Goal: Transaction & Acquisition: Book appointment/travel/reservation

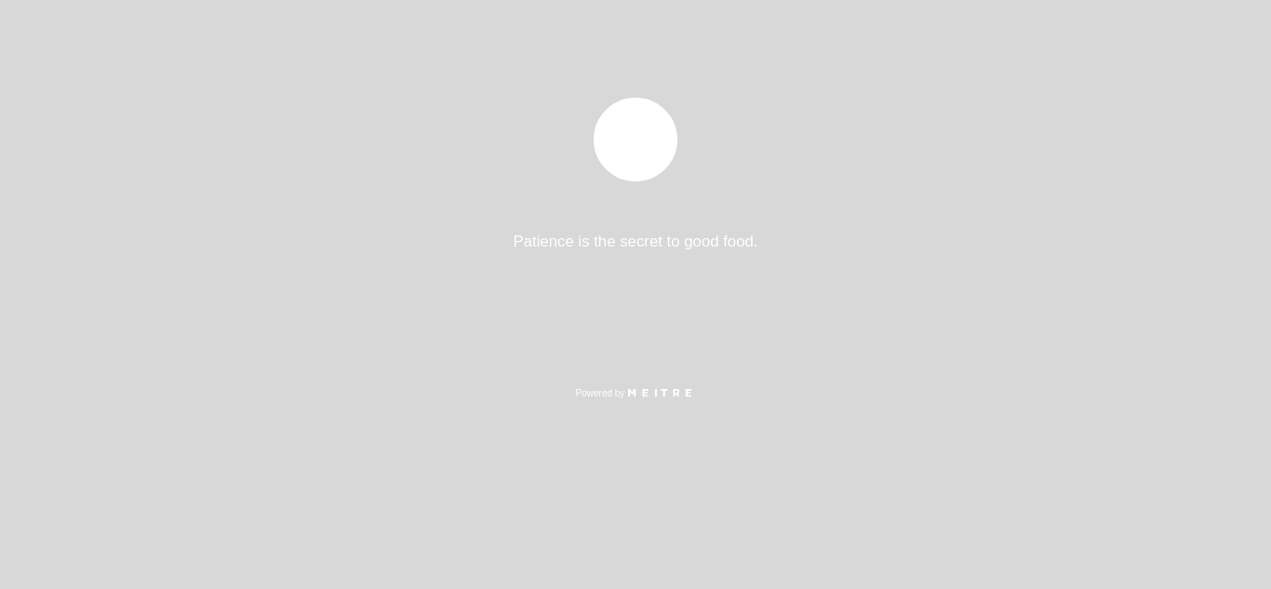
select select "es"
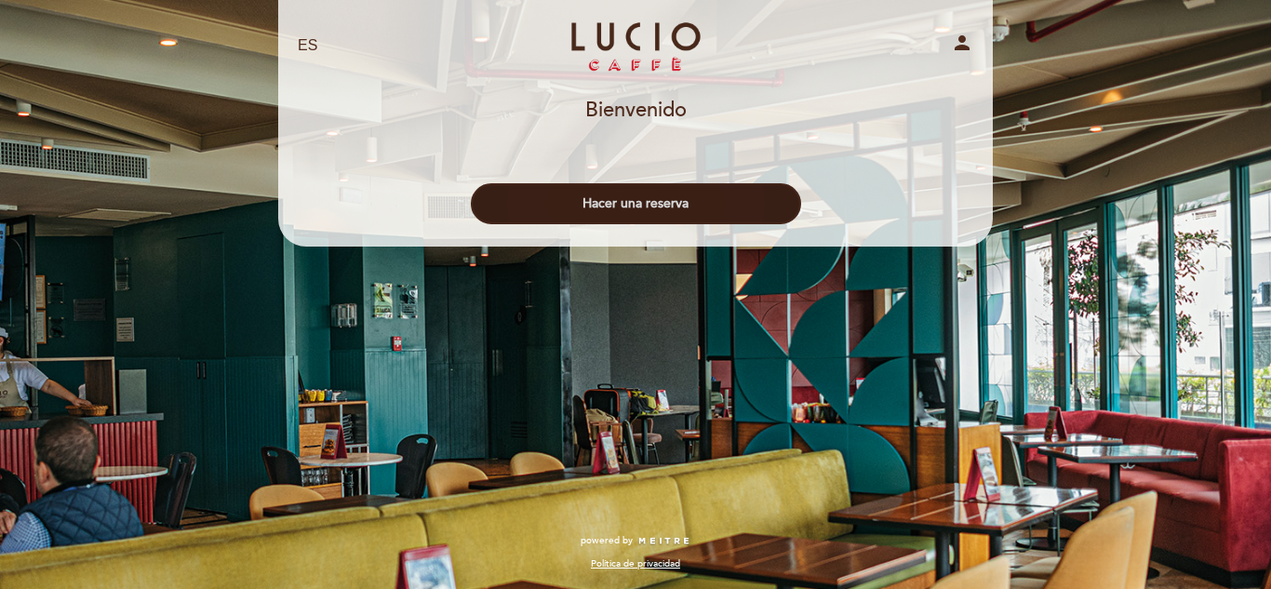
click at [694, 202] on button "Hacer una reserva" at bounding box center [636, 203] width 330 height 41
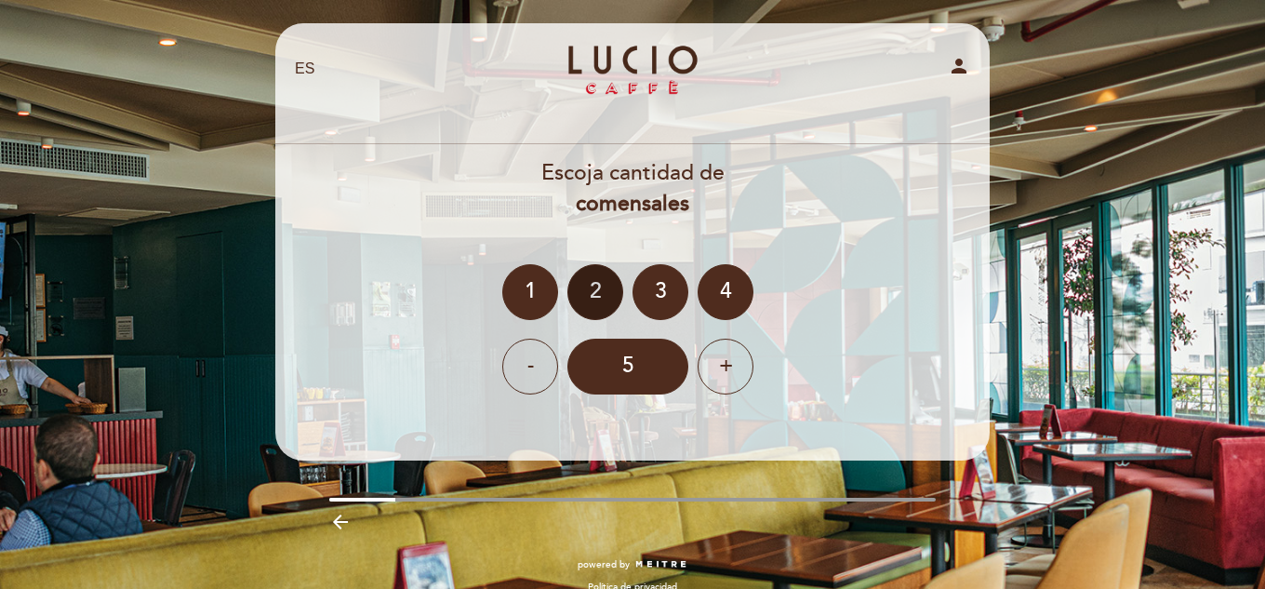
click at [592, 288] on div "2" at bounding box center [595, 292] width 56 height 56
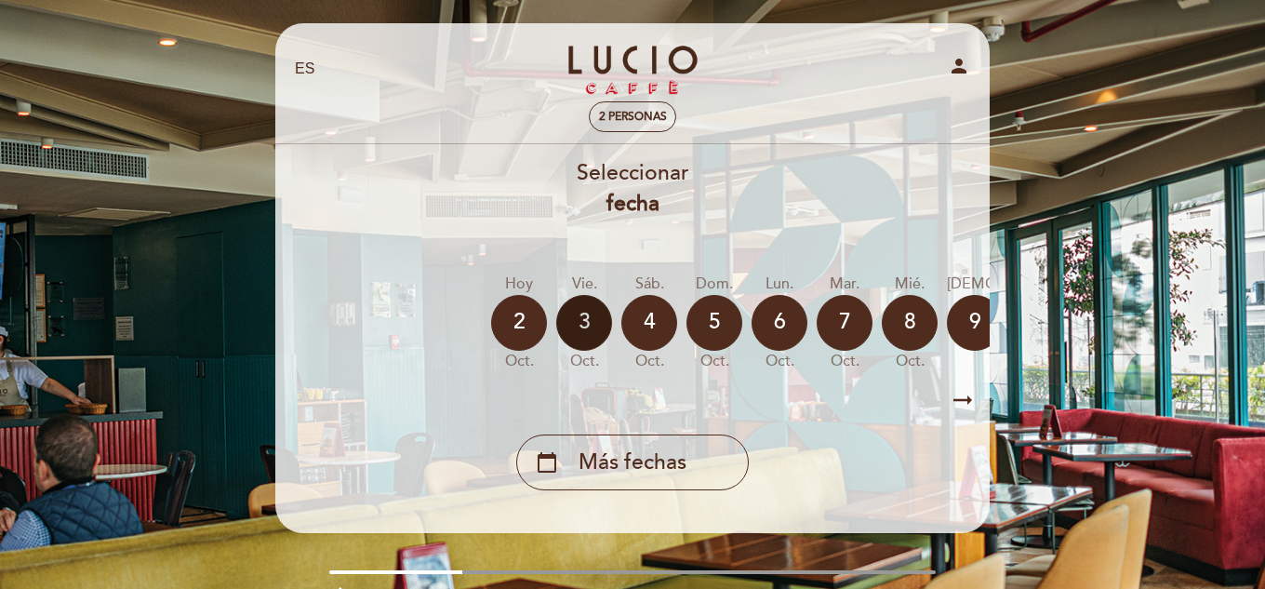
click at [590, 340] on div "3" at bounding box center [584, 323] width 56 height 56
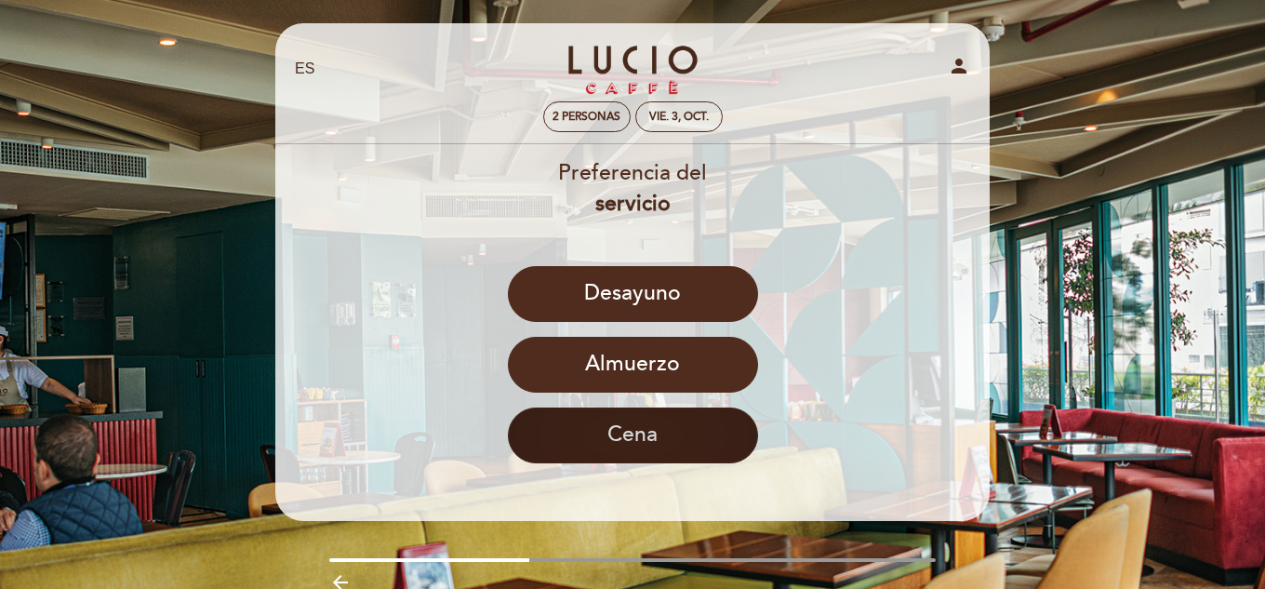
click at [635, 419] on button "Cena" at bounding box center [633, 435] width 250 height 56
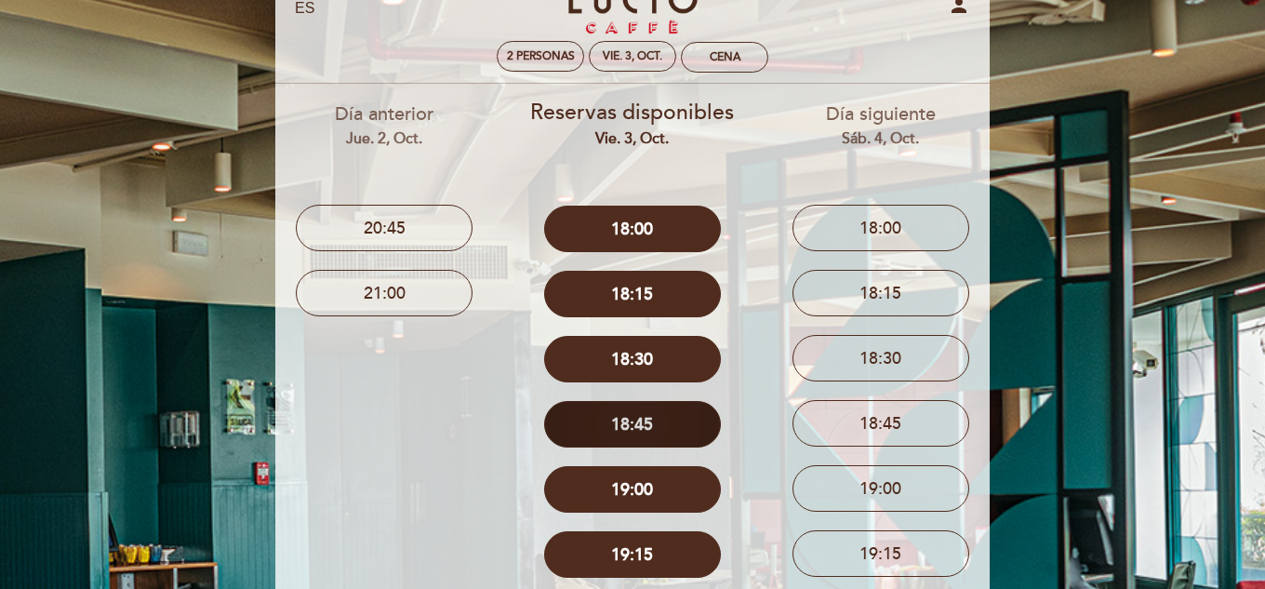
scroll to position [93, 0]
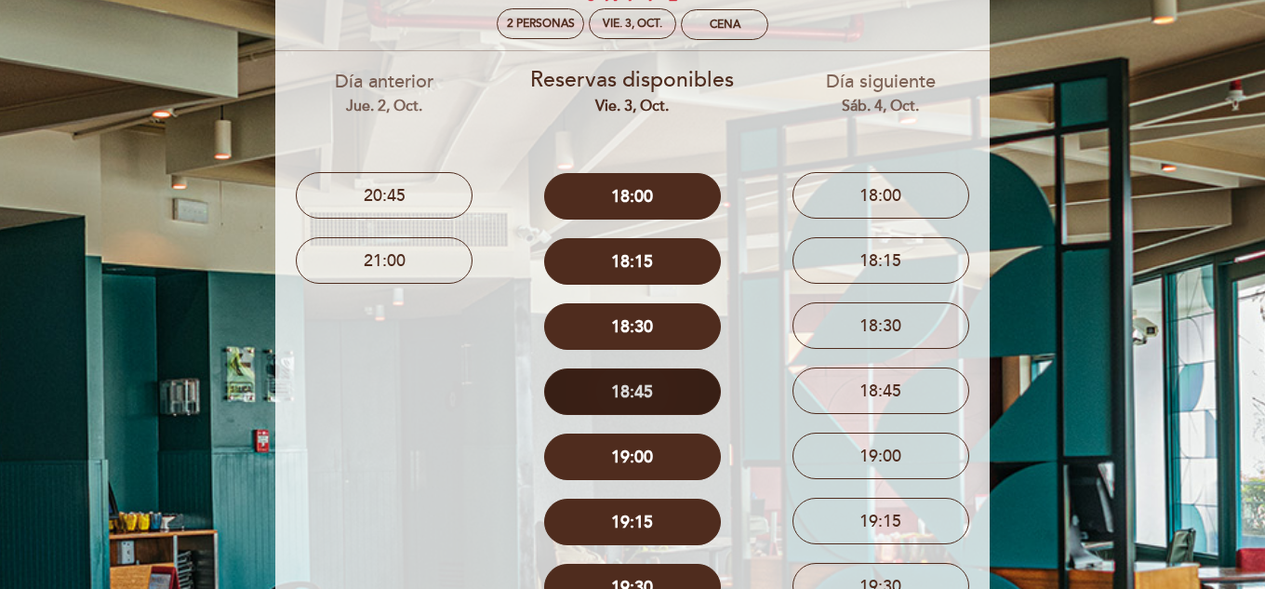
click at [632, 394] on button "18:45" at bounding box center [632, 391] width 177 height 47
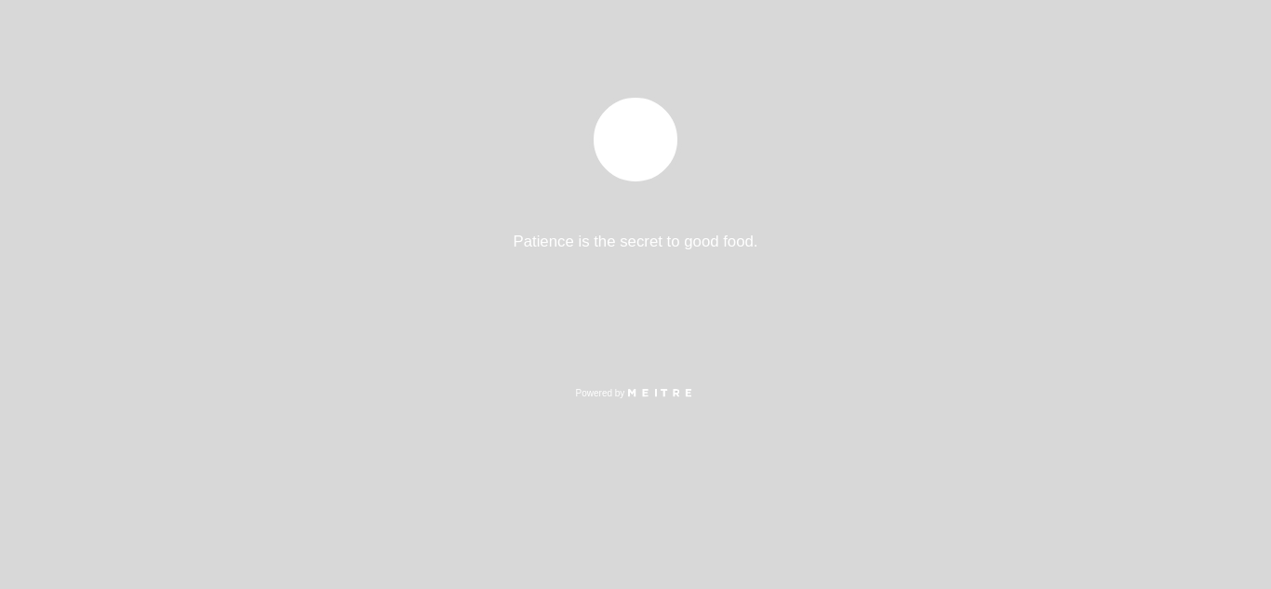
select select "es"
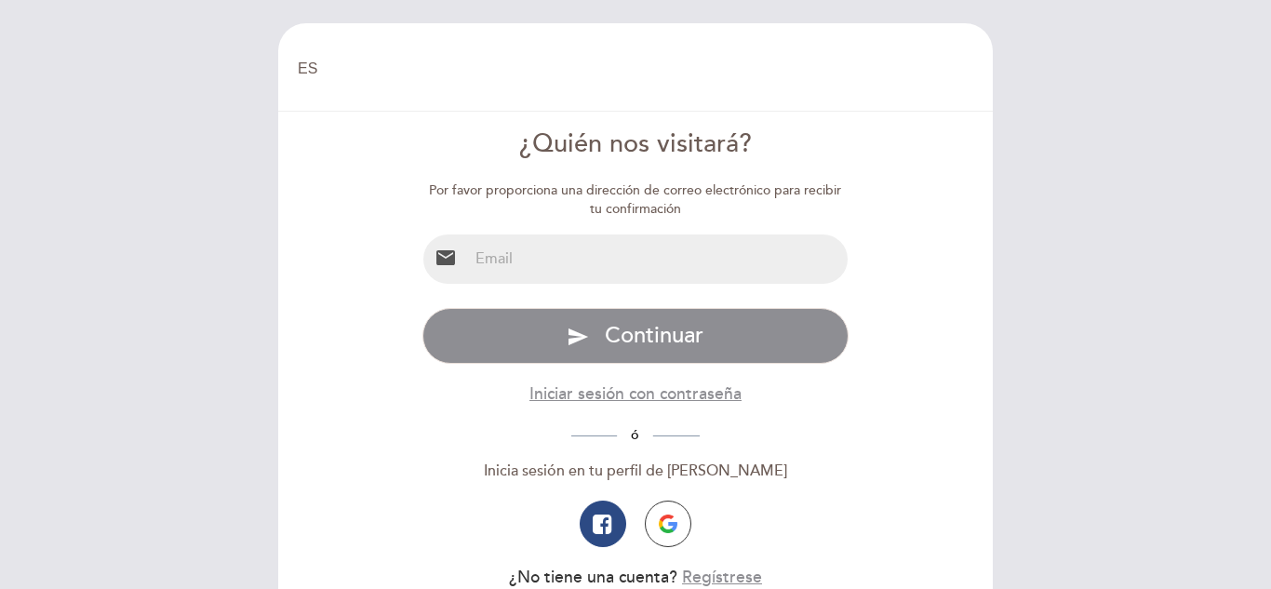
click at [604, 250] on input "email" at bounding box center [658, 258] width 380 height 49
type input "japb_2027@hotmail.com"
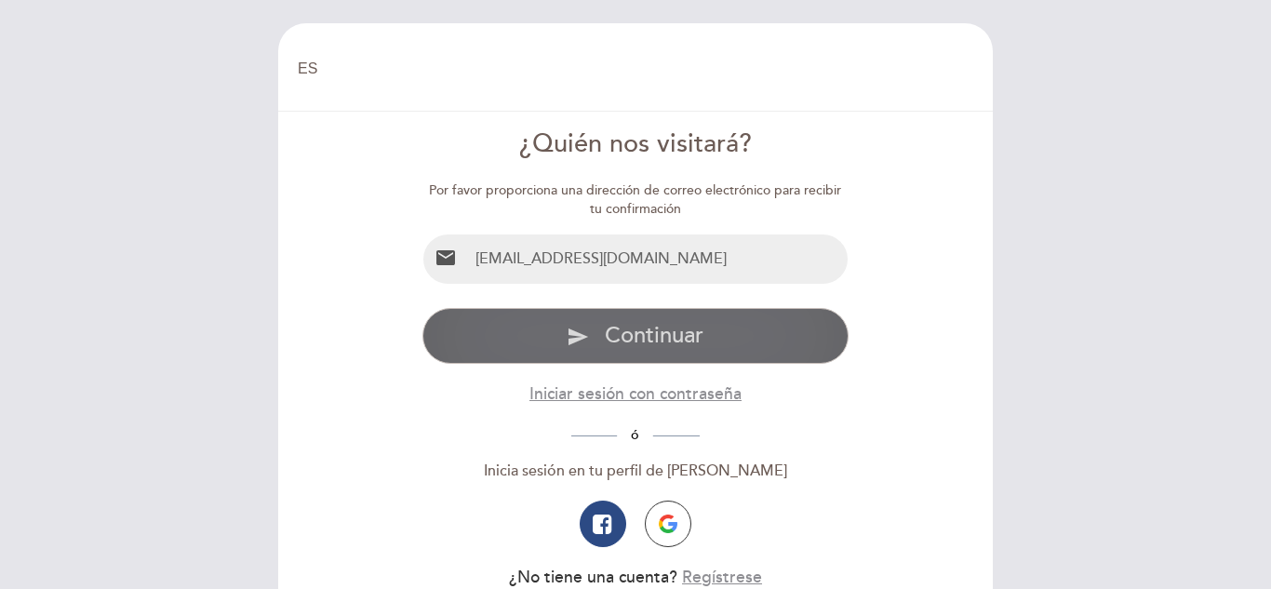
click at [620, 324] on span "Continuar" at bounding box center [654, 335] width 99 height 27
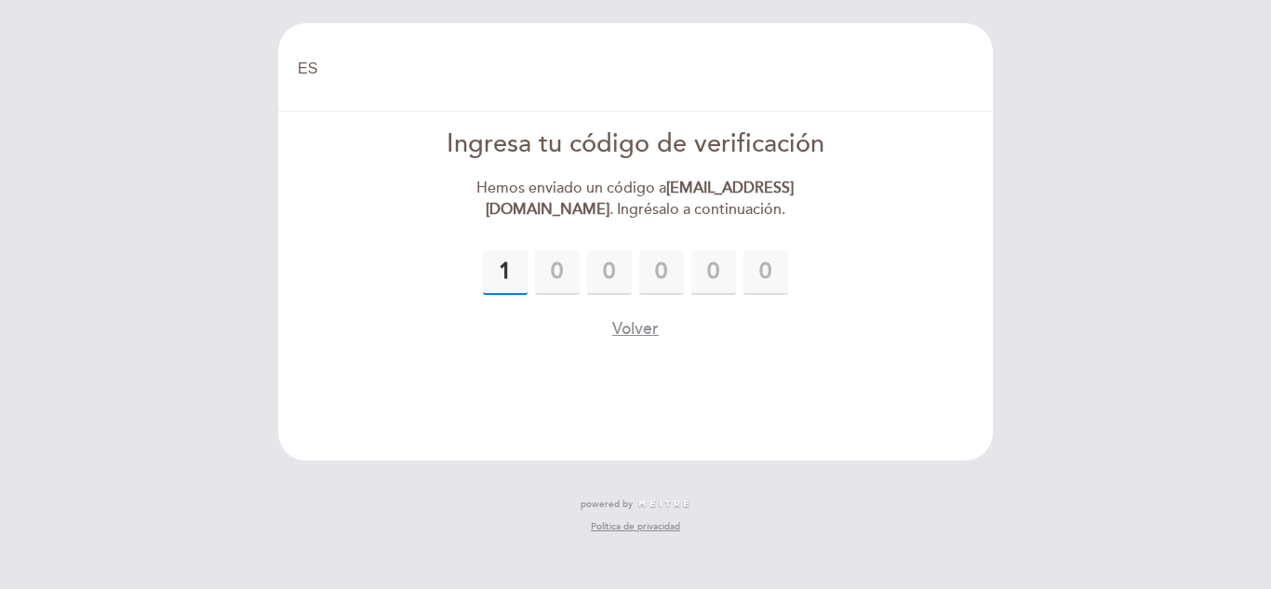
type input "1"
type input "9"
type input "1"
type input "4"
type input "0"
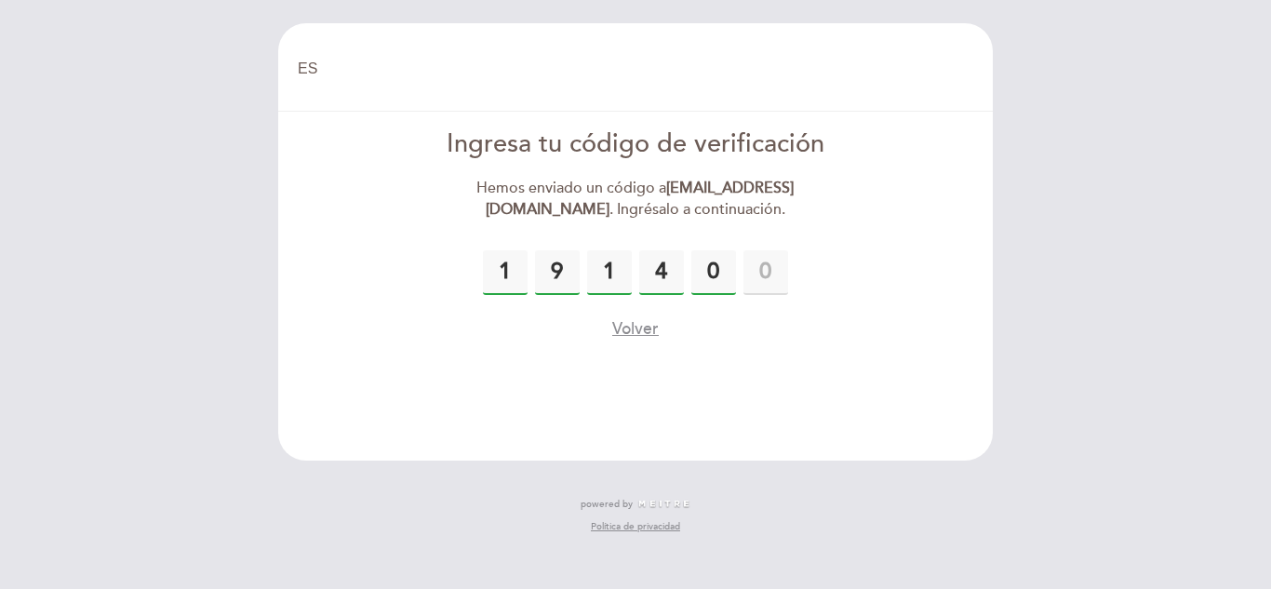
click at [710, 277] on input "0" at bounding box center [713, 272] width 45 height 45
type input "1"
type input "4"
type input "1"
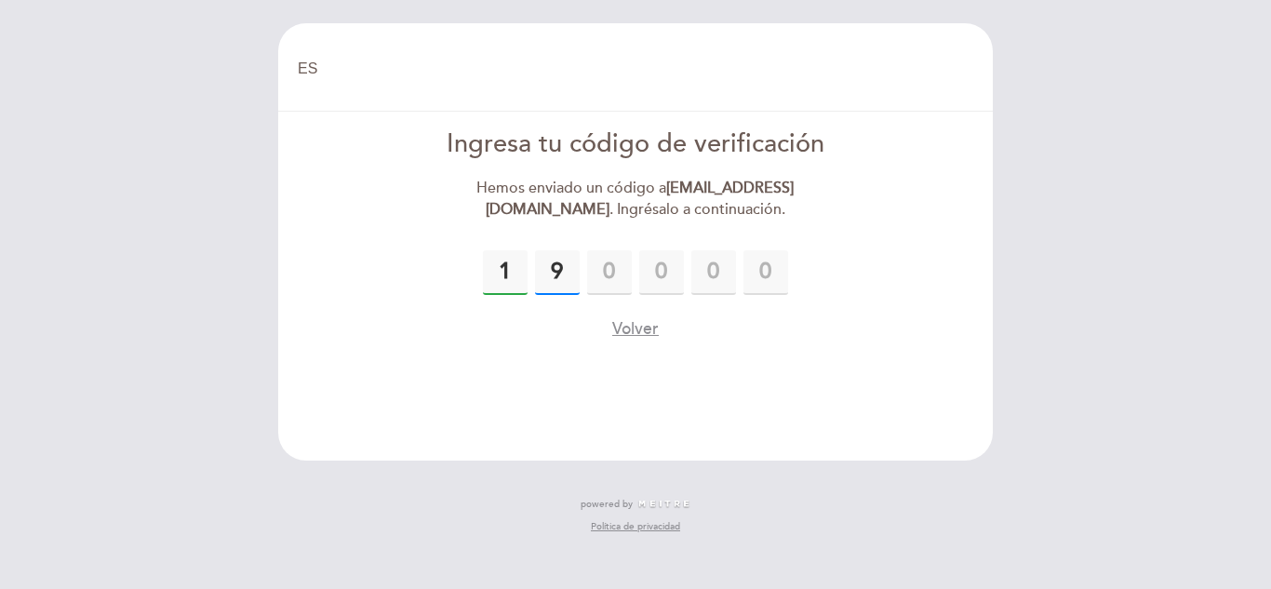
type input "9"
type input "1"
type input "4"
type input "1"
type input "0"
